Goal: Information Seeking & Learning: Find specific page/section

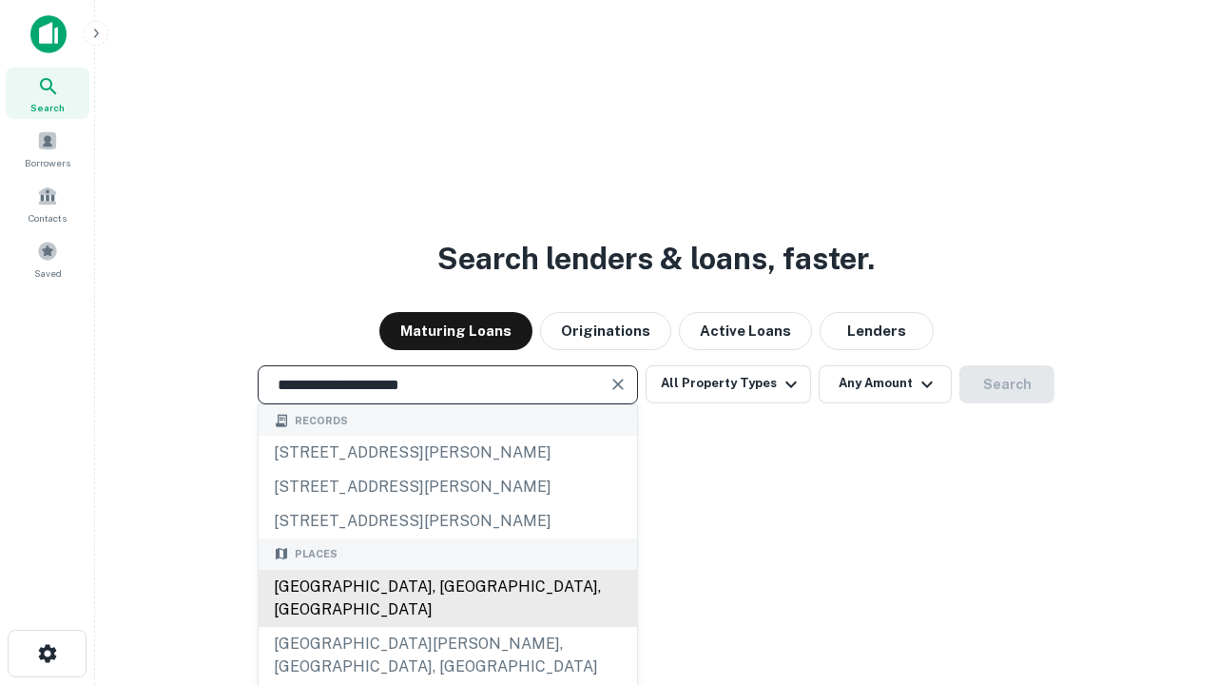
click at [447, 627] on div "[GEOGRAPHIC_DATA], [GEOGRAPHIC_DATA], [GEOGRAPHIC_DATA]" at bounding box center [448, 598] width 379 height 57
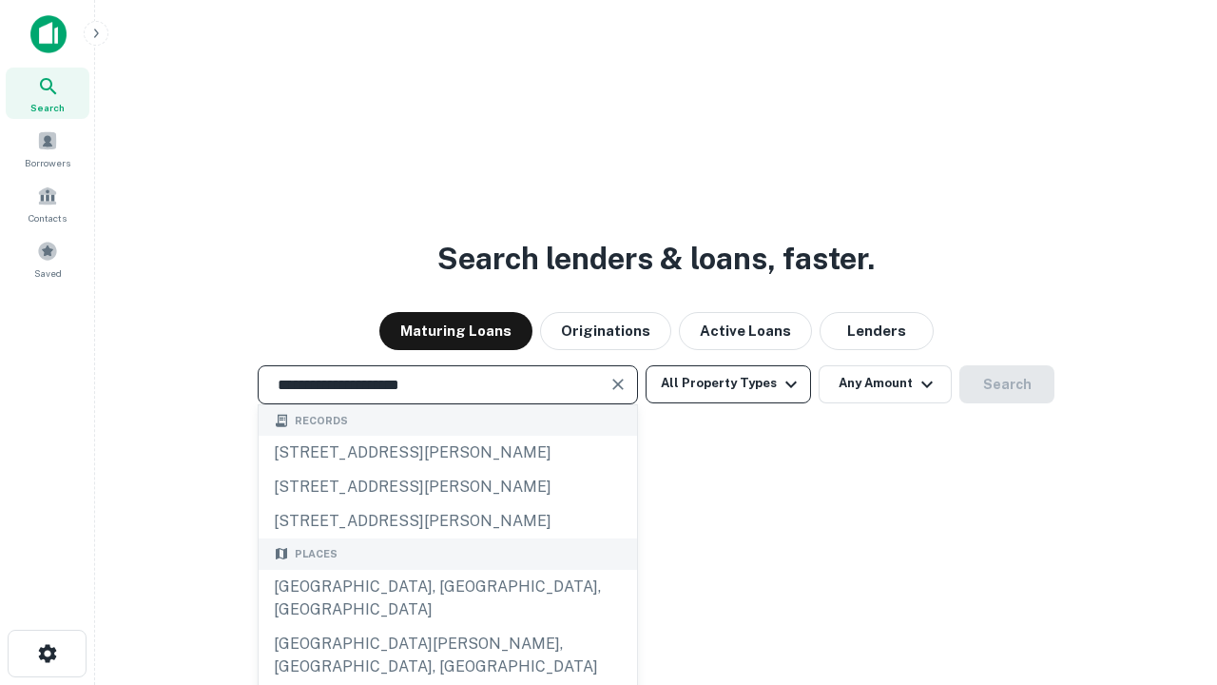
click at [728, 383] on button "All Property Types" at bounding box center [728, 384] width 165 height 38
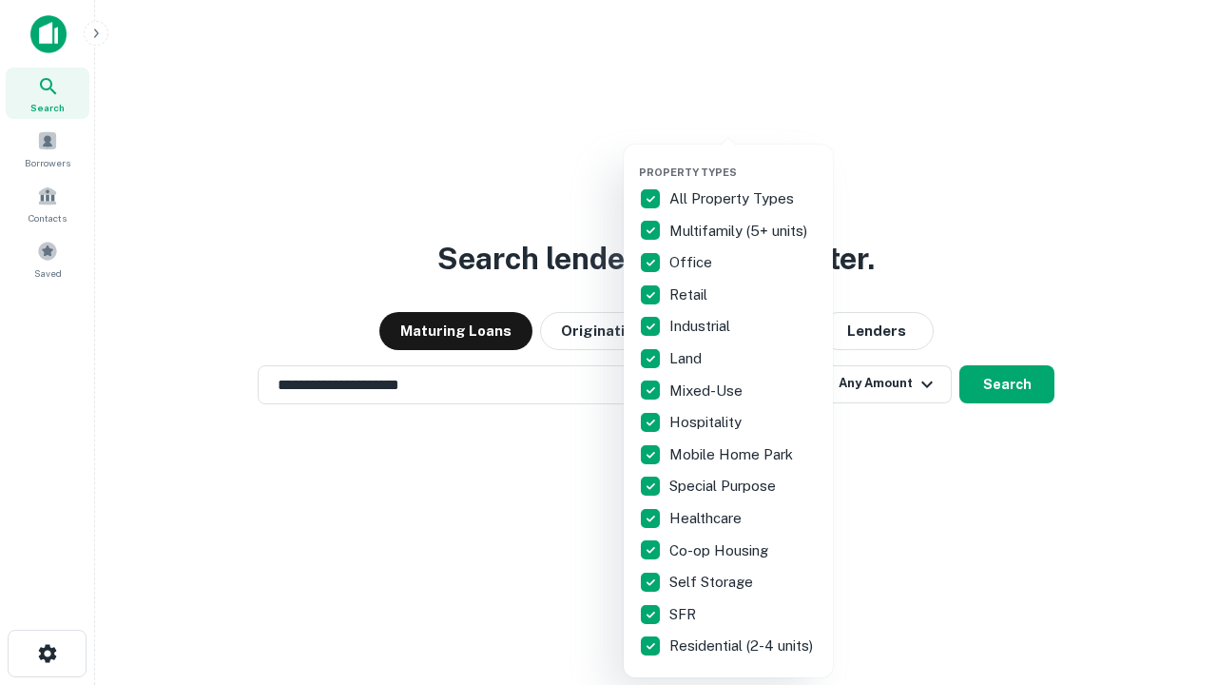
type input "**********"
click at [744, 160] on button "button" at bounding box center [743, 160] width 209 height 1
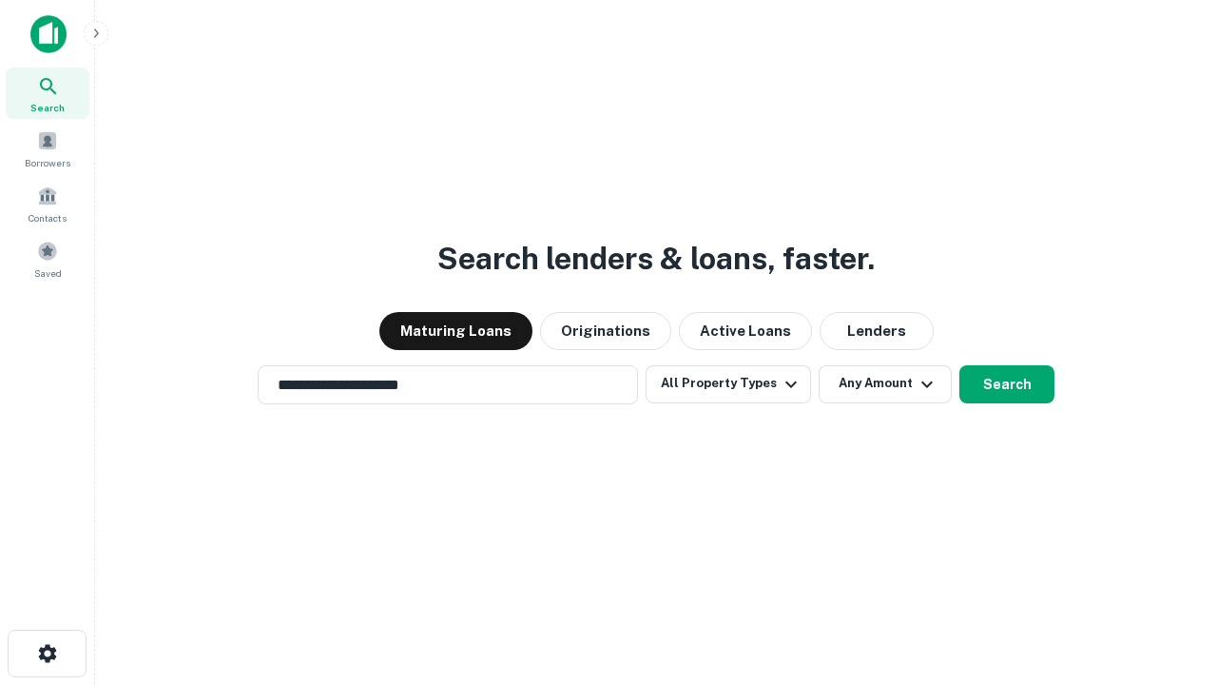
scroll to position [29, 0]
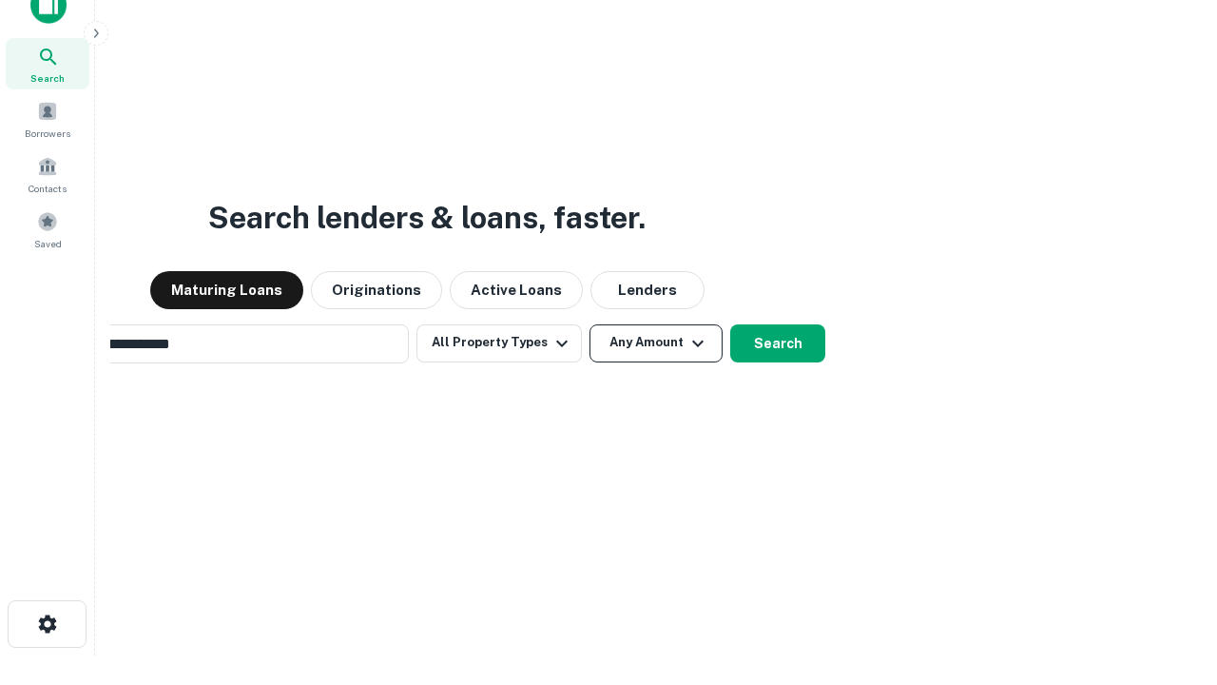
click at [590, 324] on button "Any Amount" at bounding box center [656, 343] width 133 height 38
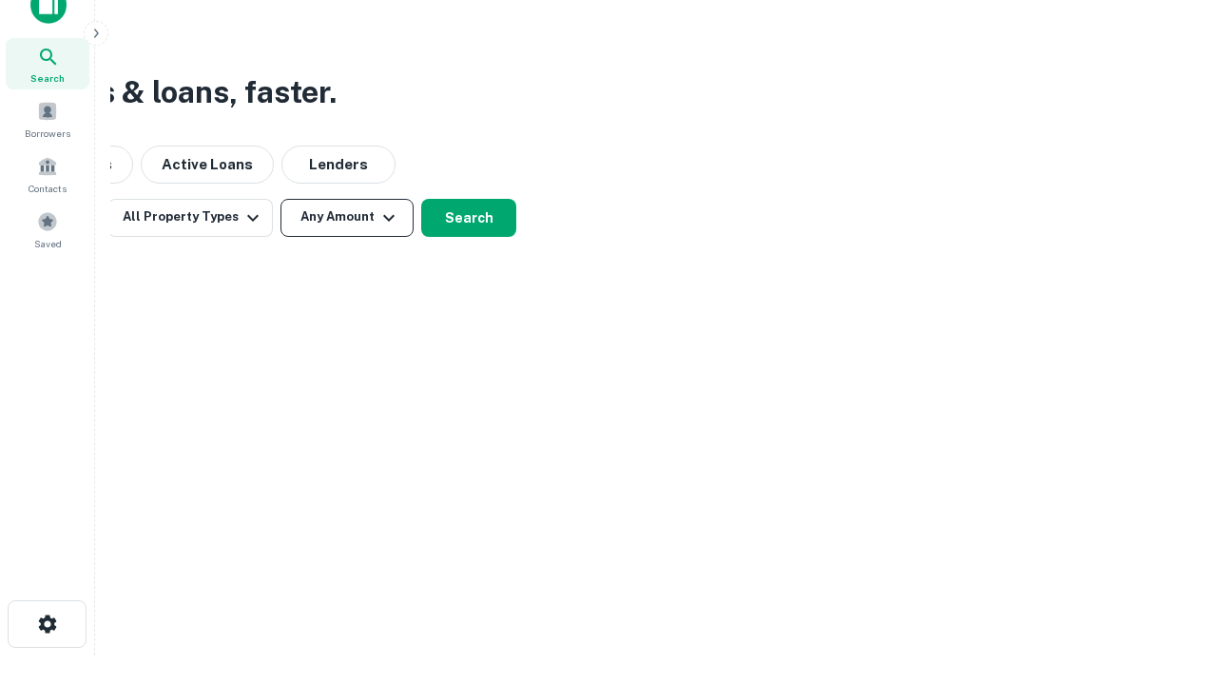
scroll to position [30, 0]
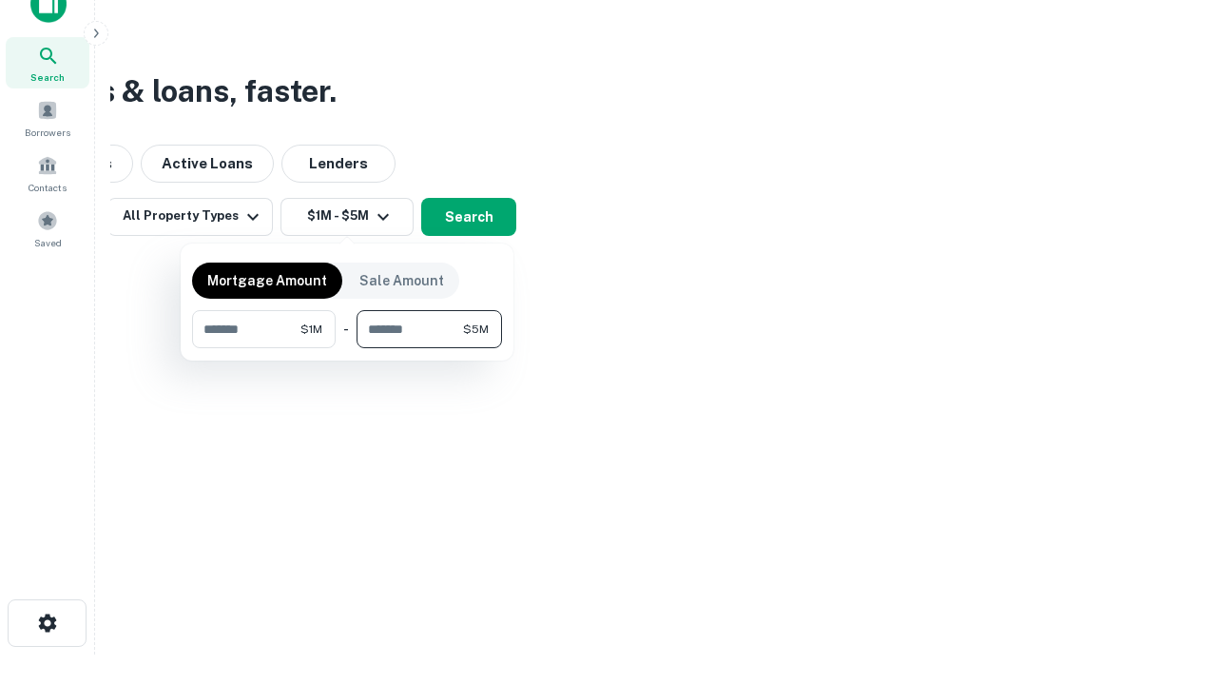
type input "*******"
click at [347, 348] on button "button" at bounding box center [347, 348] width 310 height 1
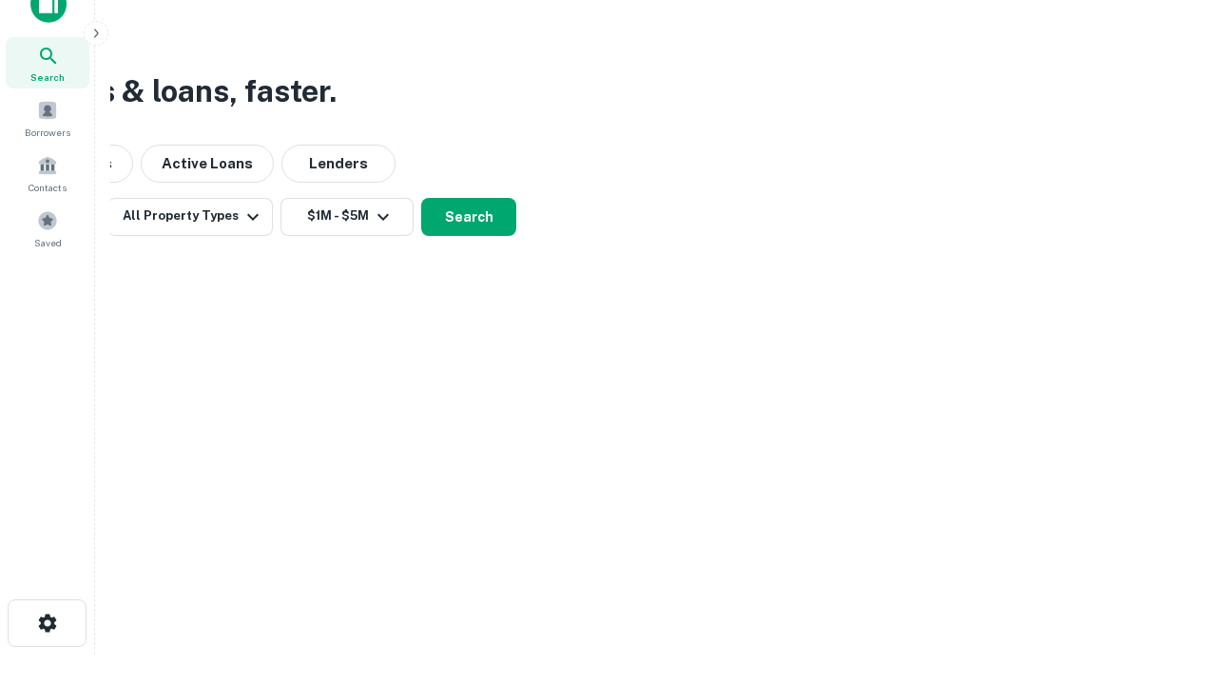
scroll to position [11, 351]
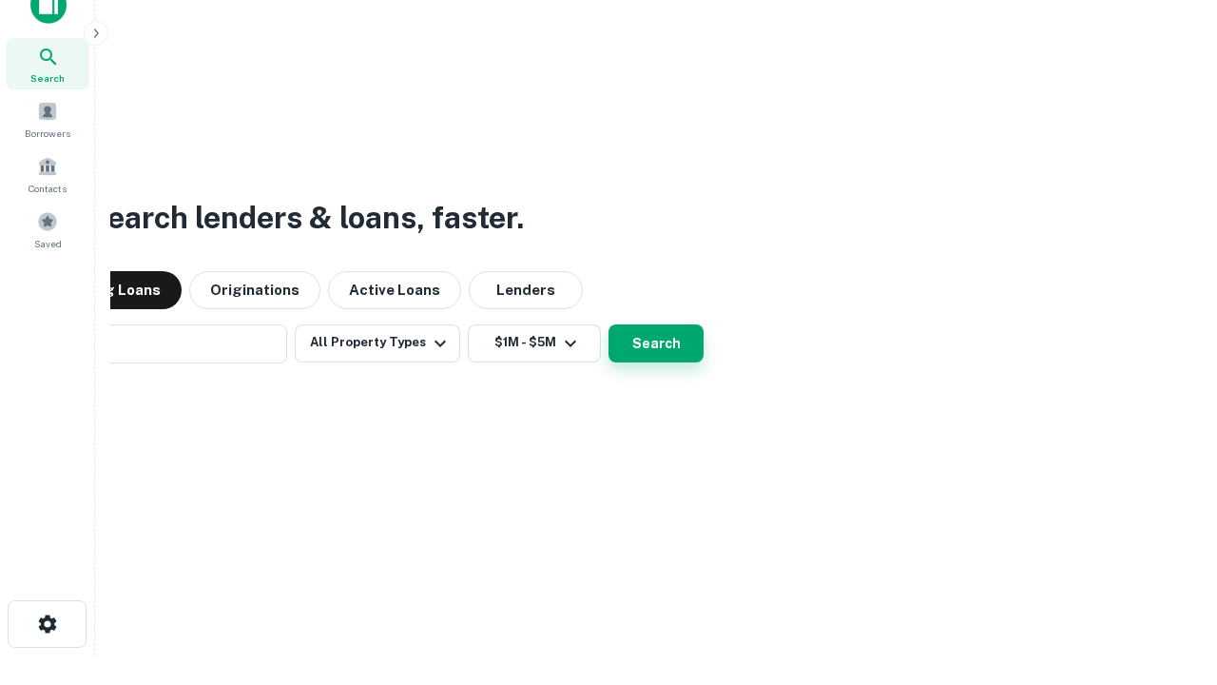
click at [609, 324] on button "Search" at bounding box center [656, 343] width 95 height 38
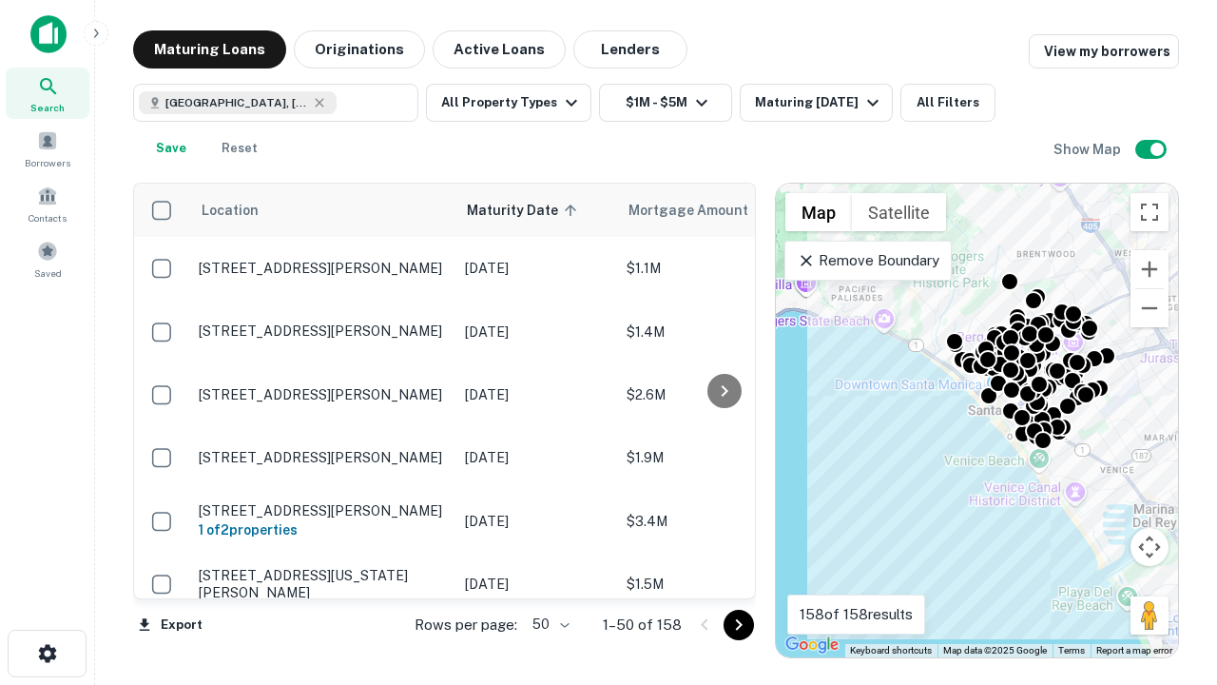
click at [548, 624] on body "Search Borrowers Contacts Saved Maturing Loans Originations Active Loans Lender…" at bounding box center [608, 342] width 1217 height 685
click at [549, 576] on li "25" at bounding box center [548, 576] width 55 height 34
